Goal: Information Seeking & Learning: Check status

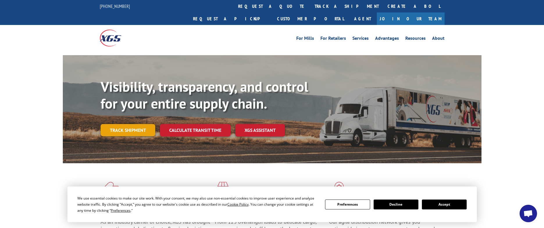
click at [117, 124] on link "Track shipment" at bounding box center [128, 130] width 55 height 12
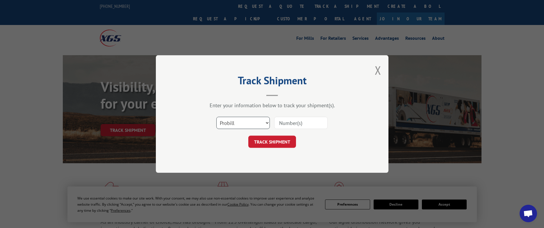
click at [268, 123] on select "Select category... Probill BOL PO" at bounding box center [243, 123] width 54 height 12
click at [309, 125] on input at bounding box center [301, 123] width 54 height 12
paste input "17595780"
type input "17595780"
click at [283, 139] on button "TRACK SHIPMENT" at bounding box center [272, 142] width 48 height 12
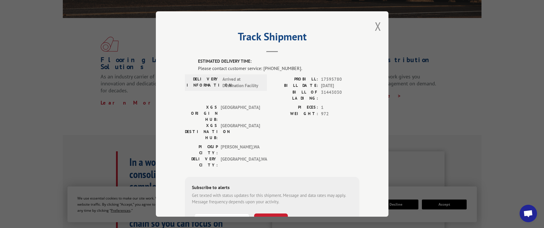
click at [376, 24] on button "Close modal" at bounding box center [378, 26] width 6 height 15
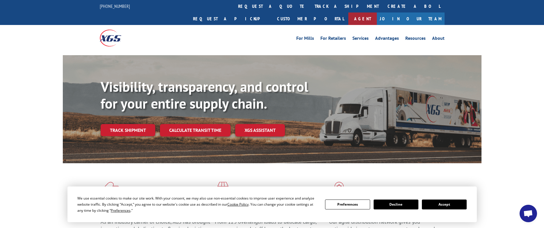
click at [377, 13] on link "Agent" at bounding box center [363, 19] width 29 height 13
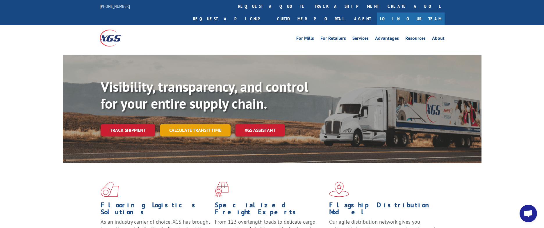
click at [211, 124] on link "Calculate transit time" at bounding box center [195, 130] width 71 height 13
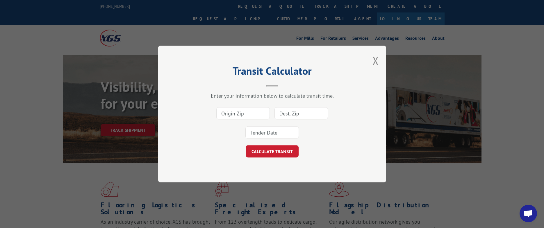
click at [242, 114] on input at bounding box center [243, 113] width 54 height 12
